Goal: Task Accomplishment & Management: Use online tool/utility

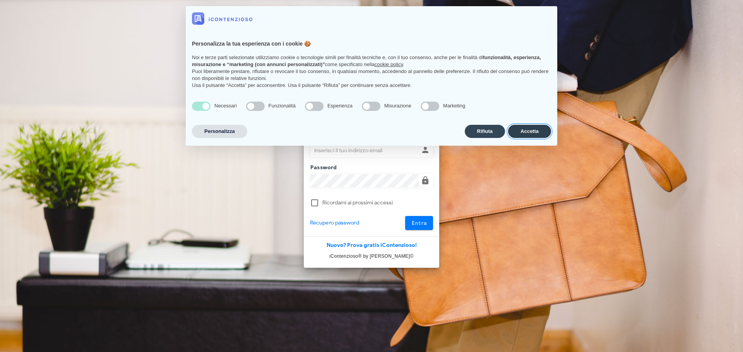
click at [518, 130] on button "Accetta" at bounding box center [529, 131] width 43 height 13
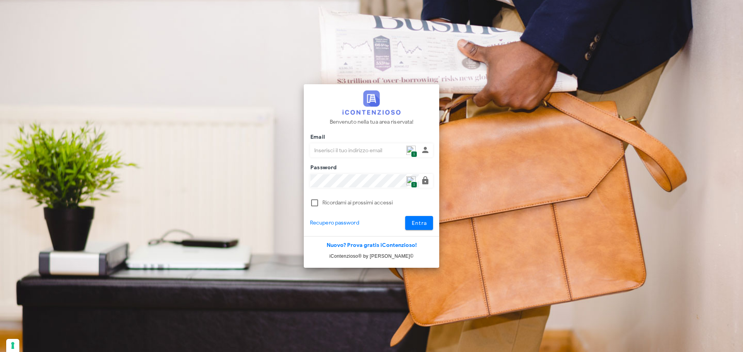
click at [413, 151] on span "1" at bounding box center [414, 154] width 6 height 7
type input "[PERSON_NAME][EMAIL_ADDRESS][DOMAIN_NAME]"
click at [413, 225] on span "Entra" at bounding box center [419, 223] width 16 height 7
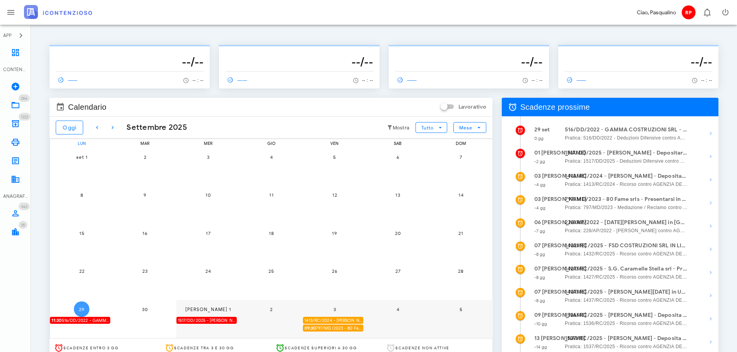
click at [84, 311] on span "29" at bounding box center [81, 310] width 15 height 6
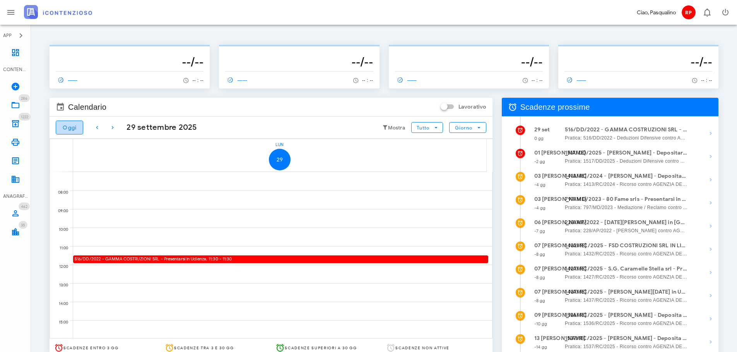
click at [69, 127] on span "Oggi" at bounding box center [69, 128] width 14 height 7
